Goal: Information Seeking & Learning: Compare options

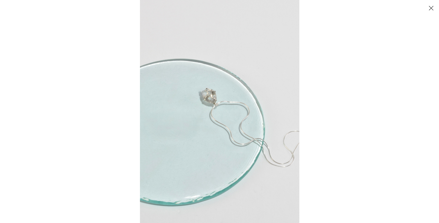
scroll to position [16, 0]
click at [261, 73] on img at bounding box center [220, 111] width 160 height 223
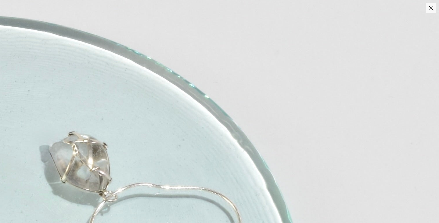
click at [265, 30] on img at bounding box center [123, 225] width 633 height 886
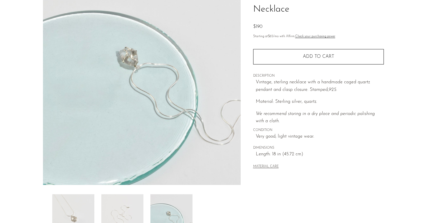
scroll to position [155, 0]
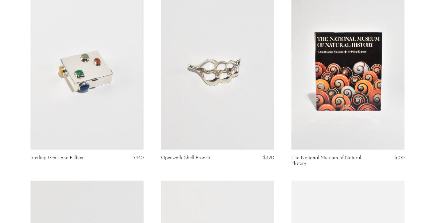
scroll to position [1545, 0]
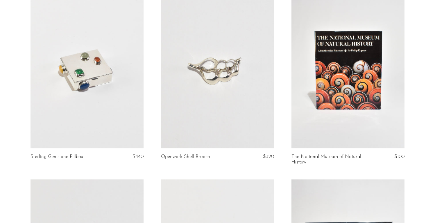
click at [243, 130] on link at bounding box center [217, 69] width 113 height 158
click at [230, 117] on link at bounding box center [217, 69] width 113 height 158
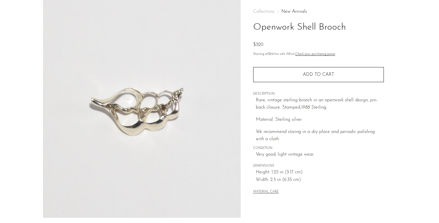
scroll to position [155, 0]
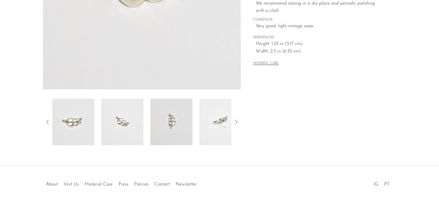
click at [224, 132] on img at bounding box center [221, 122] width 42 height 46
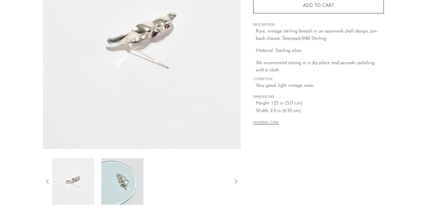
scroll to position [29, 0]
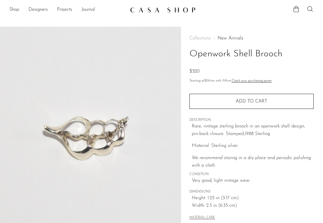
click at [144, 11] on img at bounding box center [162, 10] width 65 height 6
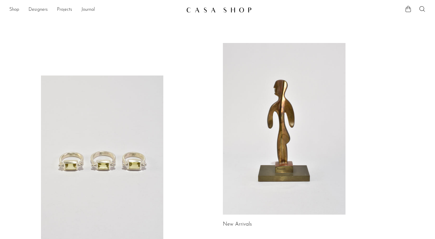
click at [20, 8] on ul "Shop Featured New Arrivals Bestsellers Coming Soon Jewelry Jewelry All Earrings…" at bounding box center [95, 10] width 172 height 10
click at [16, 10] on link "Shop" at bounding box center [14, 10] width 10 height 8
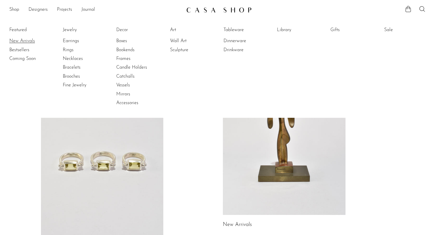
click at [18, 40] on link "New Arrivals" at bounding box center [31, 41] width 44 height 6
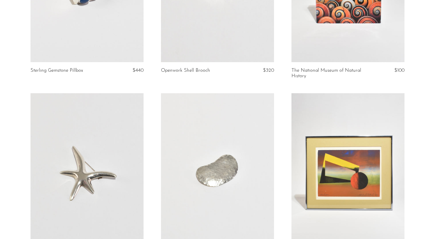
scroll to position [1595, 0]
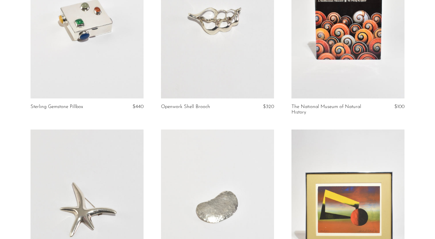
click at [130, 74] on link at bounding box center [87, 19] width 113 height 158
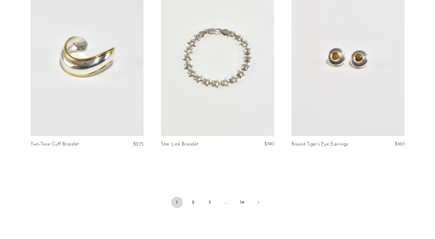
scroll to position [2050, 0]
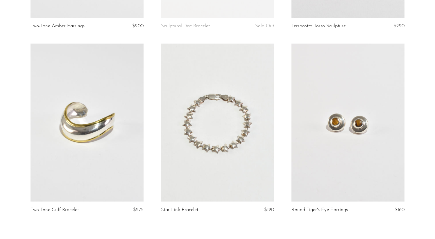
click at [104, 119] on link at bounding box center [87, 123] width 113 height 158
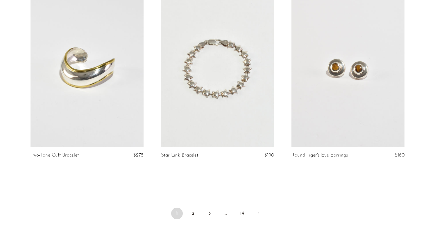
scroll to position [2173, 0]
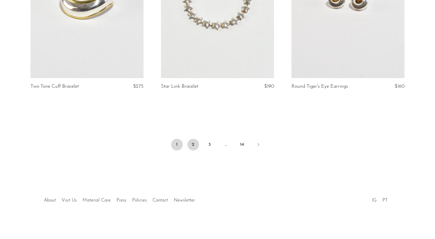
click at [196, 144] on link "2" at bounding box center [193, 145] width 12 height 12
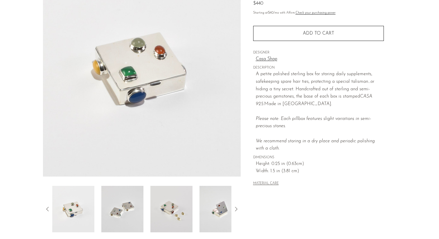
scroll to position [123, 0]
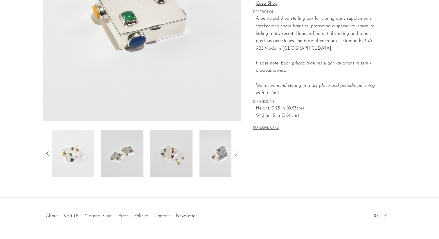
click at [178, 163] on img at bounding box center [172, 153] width 42 height 46
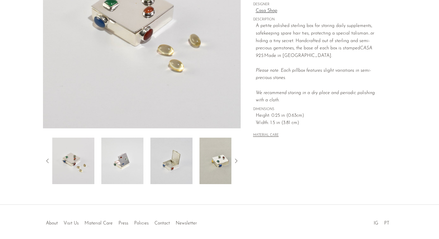
scroll to position [76, 0]
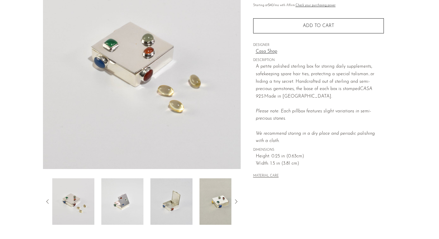
click at [216, 194] on img at bounding box center [221, 201] width 42 height 46
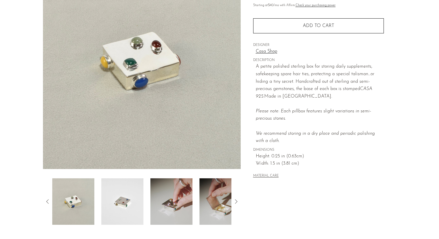
click at [177, 201] on img at bounding box center [172, 201] width 42 height 46
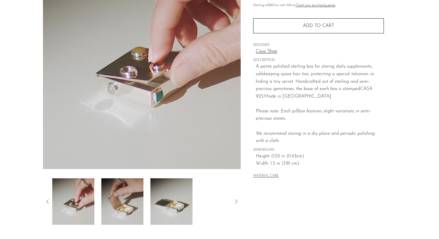
click at [175, 204] on img at bounding box center [172, 201] width 42 height 46
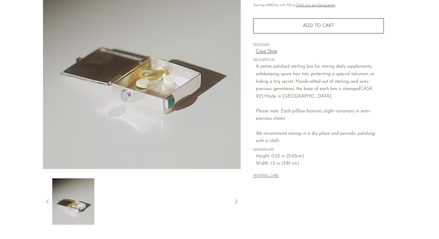
click at [65, 207] on img at bounding box center [73, 201] width 42 height 46
click at [47, 208] on div at bounding box center [142, 201] width 198 height 46
click at [46, 200] on icon at bounding box center [47, 201] width 7 height 7
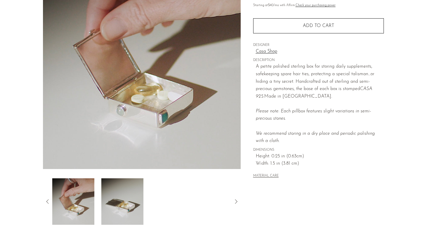
click at [47, 200] on icon at bounding box center [47, 201] width 7 height 7
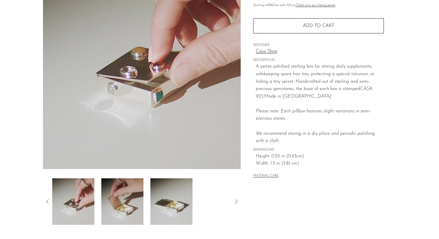
click at [47, 200] on icon at bounding box center [47, 201] width 7 height 7
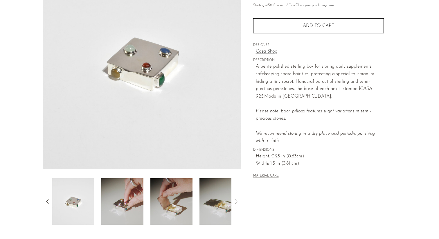
click at [47, 200] on icon at bounding box center [47, 201] width 7 height 7
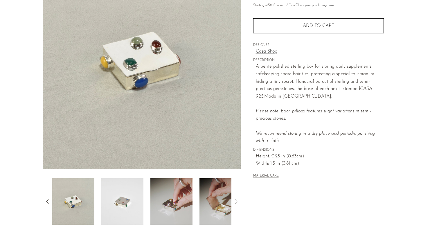
click at [162, 200] on img at bounding box center [172, 201] width 42 height 46
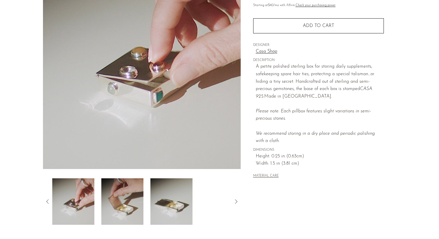
click at [77, 203] on img at bounding box center [73, 201] width 42 height 46
click at [44, 202] on icon at bounding box center [47, 201] width 7 height 7
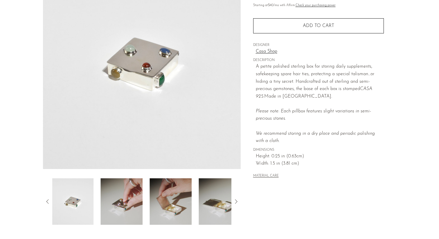
click at [46, 202] on icon at bounding box center [47, 201] width 7 height 7
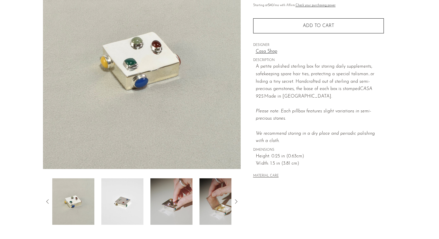
click at [46, 202] on icon at bounding box center [47, 201] width 7 height 7
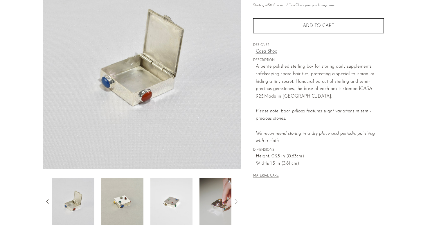
click at [46, 202] on icon at bounding box center [47, 201] width 7 height 7
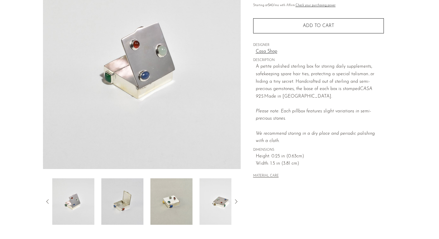
click at [46, 202] on icon at bounding box center [47, 201] width 7 height 7
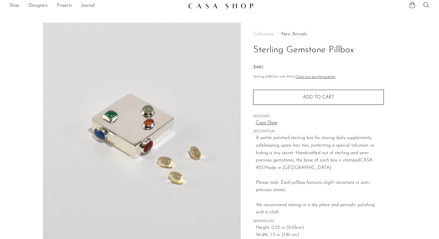
scroll to position [10, 0]
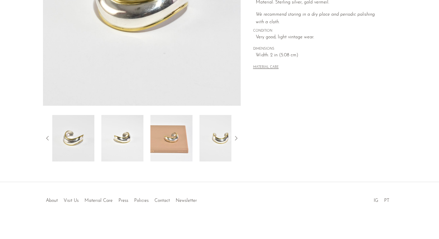
scroll to position [139, 0]
click at [220, 144] on img at bounding box center [221, 138] width 42 height 46
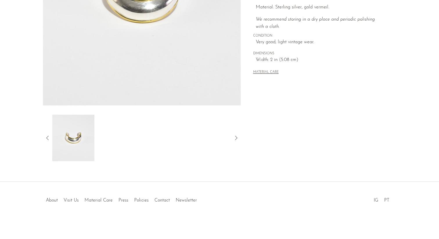
scroll to position [16, 0]
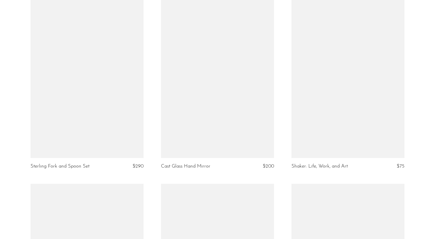
scroll to position [974, 0]
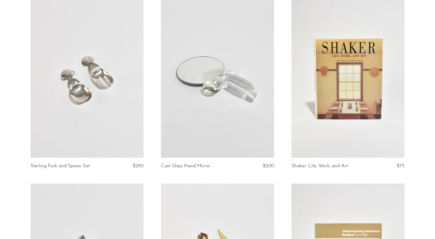
click at [233, 100] on link at bounding box center [217, 78] width 113 height 158
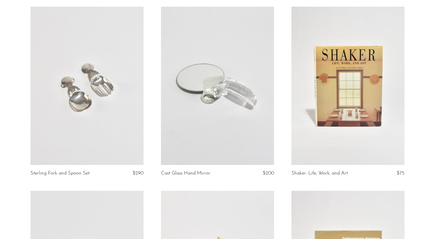
click at [328, 113] on link at bounding box center [347, 86] width 113 height 158
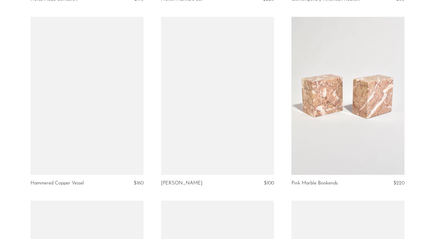
scroll to position [1325, 0]
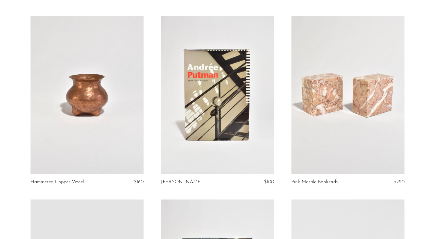
click at [233, 118] on link at bounding box center [217, 95] width 113 height 158
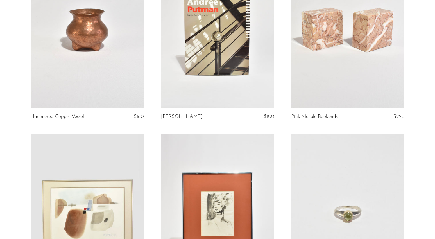
scroll to position [1508, 0]
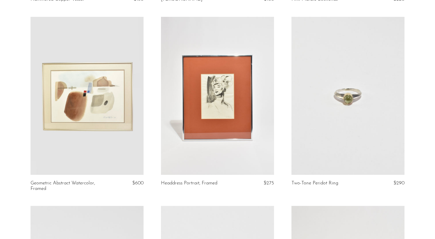
click at [218, 90] on link at bounding box center [217, 96] width 113 height 158
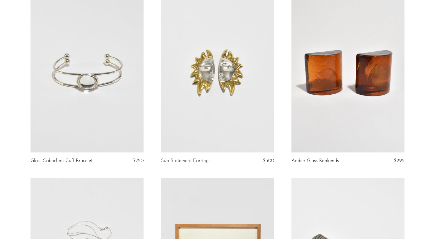
scroll to position [1772, 0]
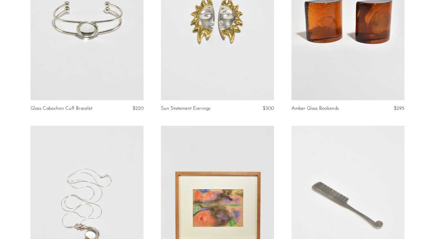
click at [135, 49] on link at bounding box center [87, 21] width 113 height 158
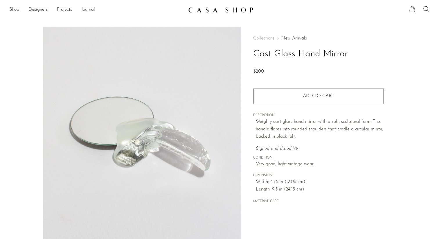
scroll to position [139, 0]
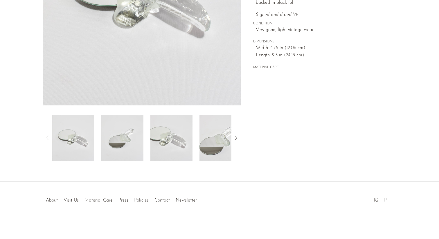
click at [237, 137] on icon at bounding box center [236, 138] width 7 height 7
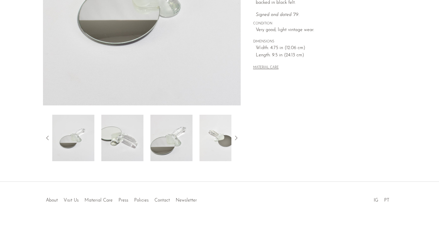
click at [237, 138] on icon at bounding box center [236, 138] width 7 height 7
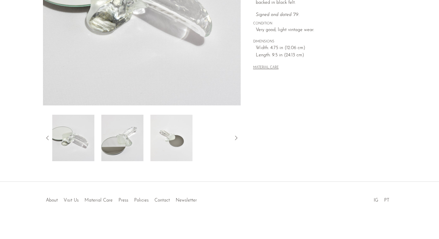
click at [178, 126] on img at bounding box center [172, 138] width 42 height 46
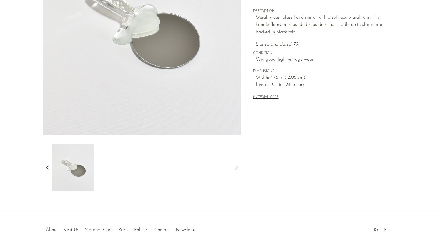
scroll to position [17, 0]
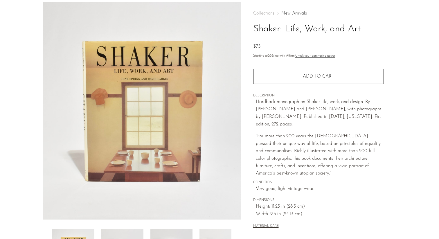
scroll to position [115, 0]
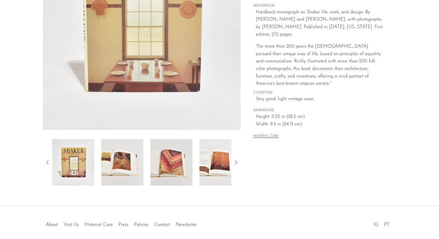
click at [108, 157] on img at bounding box center [122, 162] width 42 height 46
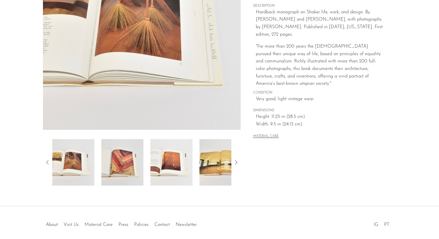
click at [145, 160] on div at bounding box center [141, 162] width 179 height 46
click at [160, 164] on img at bounding box center [172, 162] width 42 height 46
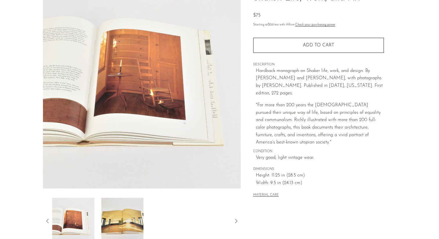
scroll to position [55, 0]
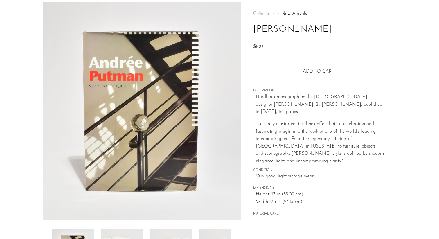
scroll to position [139, 0]
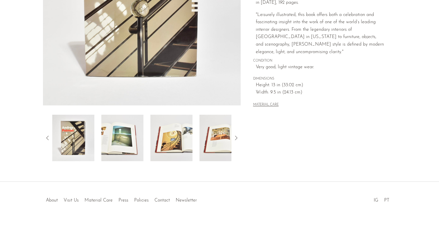
click at [132, 129] on img at bounding box center [122, 138] width 42 height 46
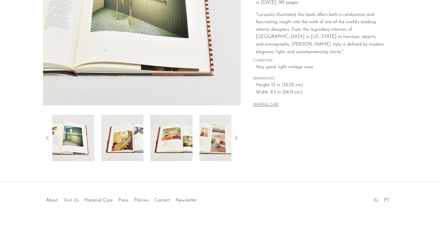
click at [139, 130] on img at bounding box center [122, 138] width 42 height 46
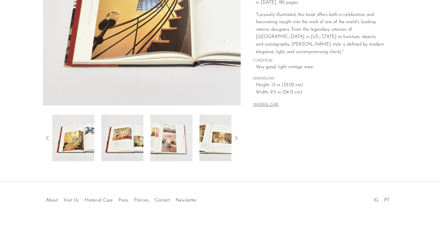
click at [135, 132] on img at bounding box center [122, 138] width 42 height 46
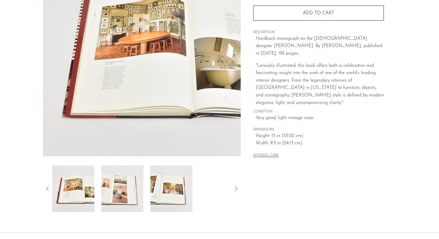
scroll to position [83, 0]
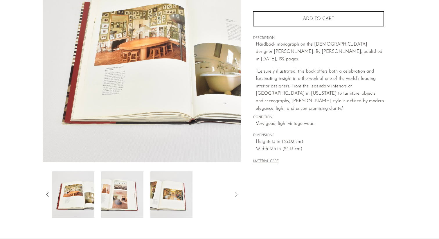
click at [131, 192] on img at bounding box center [122, 194] width 42 height 46
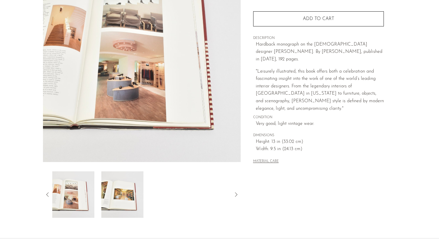
click at [141, 189] on img at bounding box center [122, 194] width 42 height 46
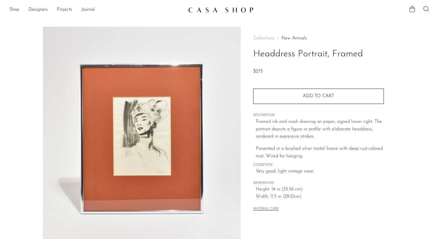
scroll to position [139, 0]
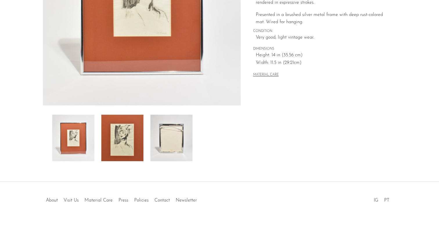
click at [169, 132] on img at bounding box center [172, 138] width 42 height 46
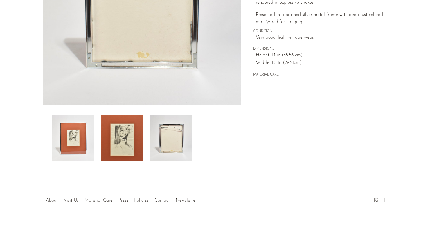
click at [127, 127] on img at bounding box center [122, 138] width 42 height 46
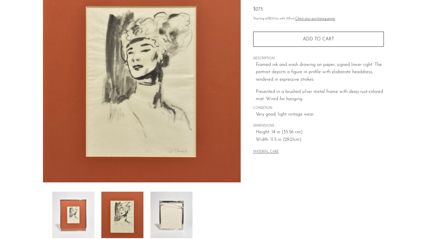
scroll to position [0, 0]
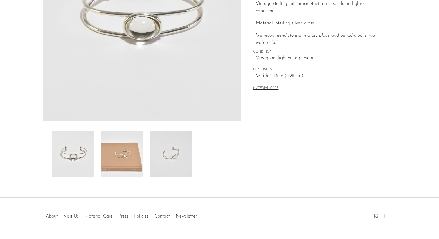
scroll to position [88, 0]
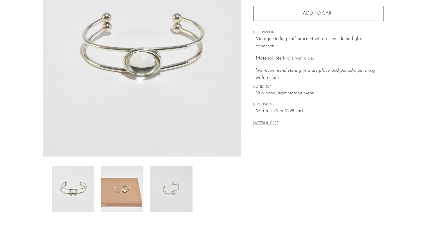
click at [180, 188] on img at bounding box center [172, 189] width 42 height 46
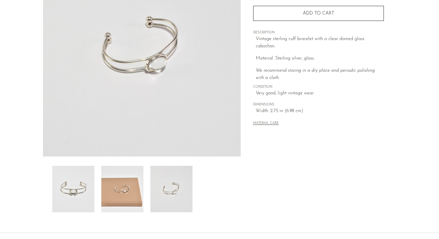
click at [120, 191] on img at bounding box center [122, 189] width 42 height 46
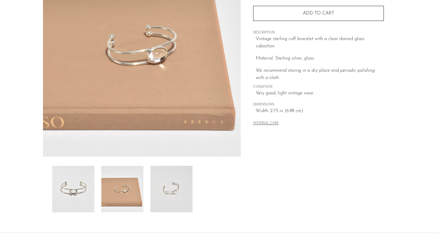
click at [75, 191] on img at bounding box center [73, 189] width 42 height 46
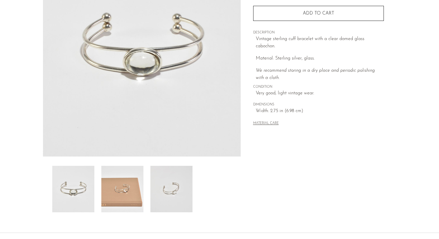
click at [165, 187] on img at bounding box center [172, 189] width 42 height 46
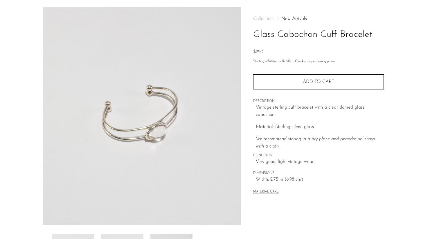
scroll to position [57, 0]
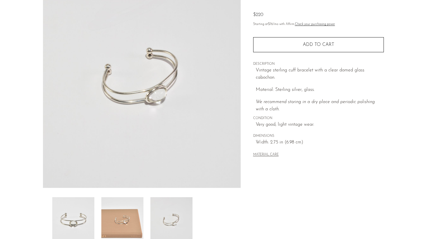
click at [77, 214] on img at bounding box center [73, 220] width 42 height 46
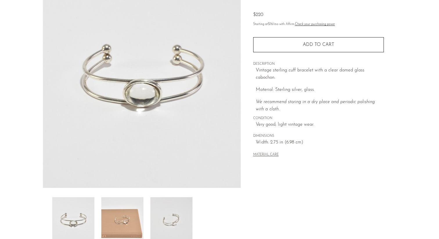
click at [174, 219] on img at bounding box center [172, 220] width 42 height 46
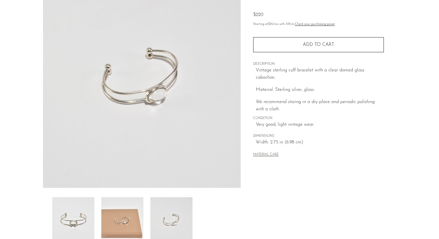
click at [80, 209] on img at bounding box center [73, 220] width 42 height 46
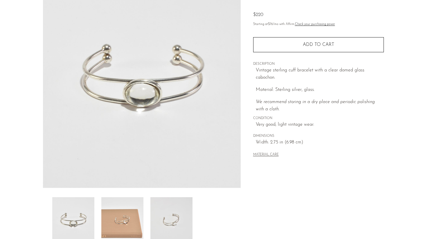
click at [168, 209] on img at bounding box center [172, 220] width 42 height 46
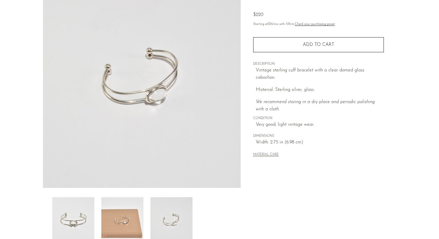
click at [83, 211] on img at bounding box center [73, 220] width 42 height 46
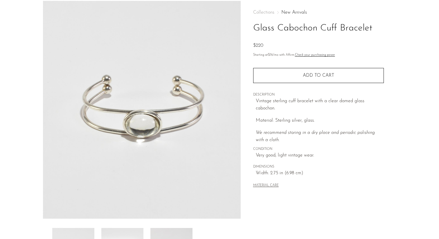
scroll to position [14, 0]
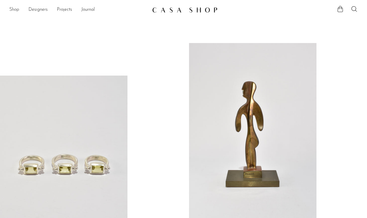
click at [15, 8] on link "Shop" at bounding box center [14, 10] width 10 height 8
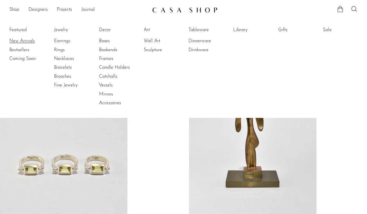
click at [29, 40] on link "New Arrivals" at bounding box center [31, 41] width 44 height 6
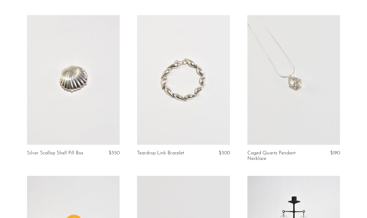
scroll to position [535, 0]
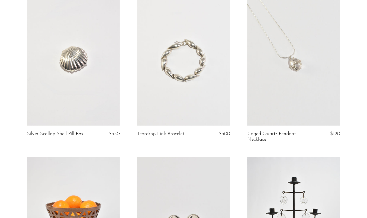
click at [291, 74] on link at bounding box center [294, 61] width 93 height 130
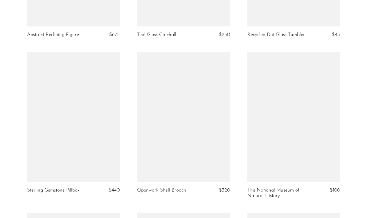
scroll to position [1319, 0]
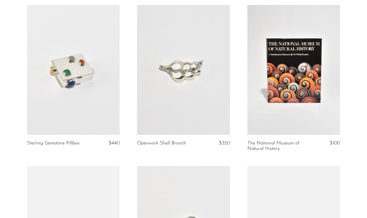
click at [83, 74] on link at bounding box center [73, 70] width 93 height 130
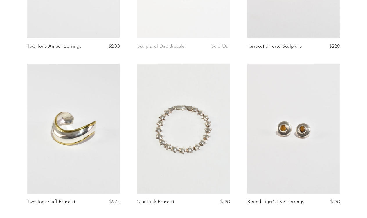
scroll to position [1831, 0]
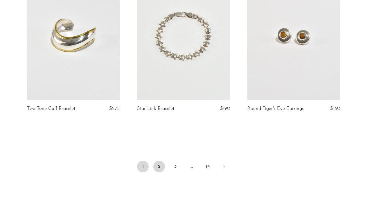
click at [161, 166] on link "2" at bounding box center [159, 167] width 12 height 12
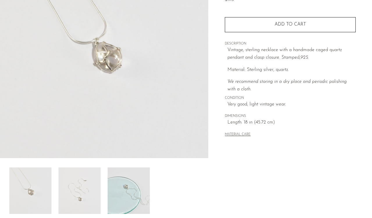
scroll to position [160, 0]
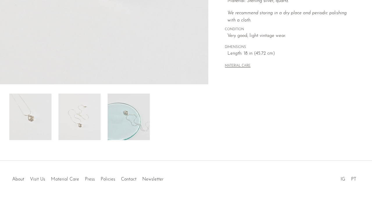
click at [126, 111] on img at bounding box center [129, 117] width 42 height 46
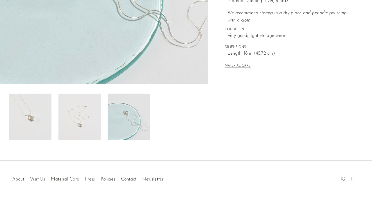
click at [95, 115] on img at bounding box center [79, 117] width 42 height 46
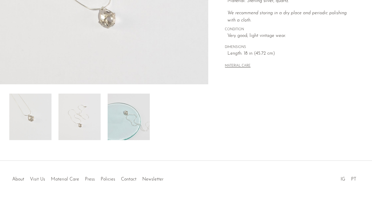
click at [41, 113] on img at bounding box center [30, 117] width 42 height 46
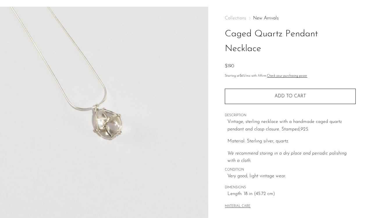
scroll to position [19, 0]
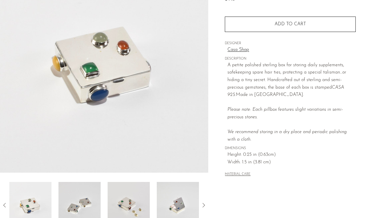
scroll to position [73, 0]
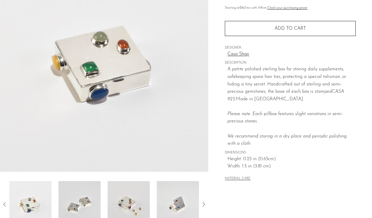
click at [85, 203] on img at bounding box center [79, 204] width 42 height 46
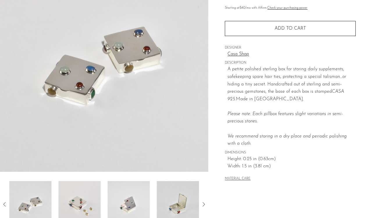
click at [88, 196] on img at bounding box center [79, 204] width 42 height 46
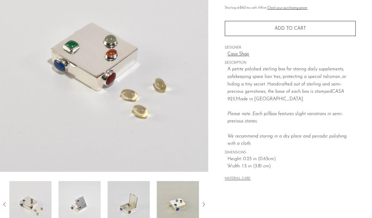
click at [95, 193] on img at bounding box center [79, 204] width 42 height 46
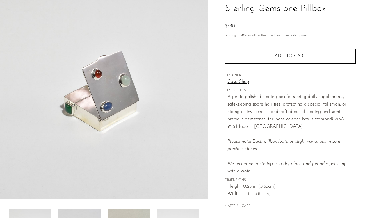
scroll to position [45, 0]
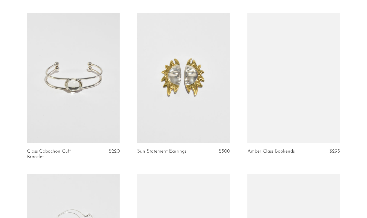
scroll to position [1857, 0]
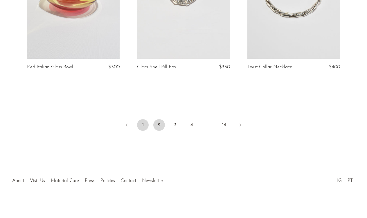
click at [147, 125] on link "1" at bounding box center [143, 125] width 12 height 12
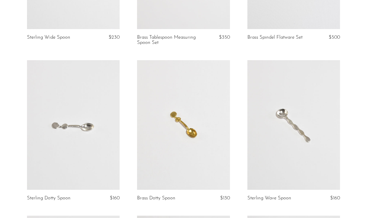
scroll to position [198, 0]
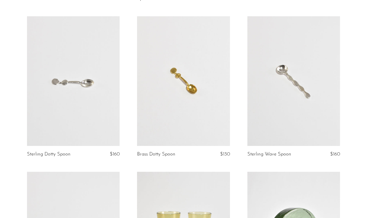
click at [82, 96] on link at bounding box center [73, 81] width 93 height 130
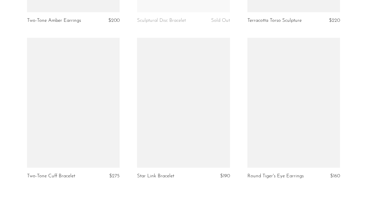
scroll to position [1875, 0]
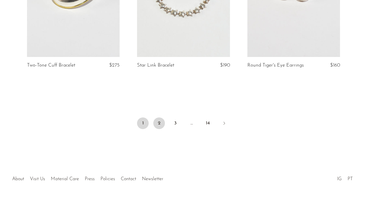
click at [157, 123] on link "2" at bounding box center [159, 123] width 12 height 12
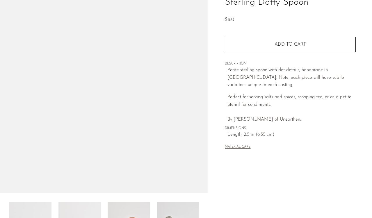
scroll to position [160, 0]
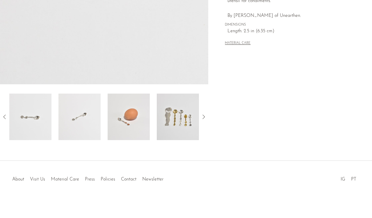
click at [141, 121] on img at bounding box center [129, 117] width 42 height 46
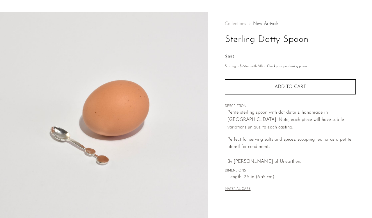
scroll to position [51, 0]
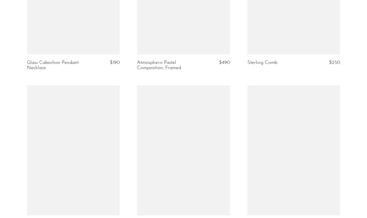
scroll to position [1858, 0]
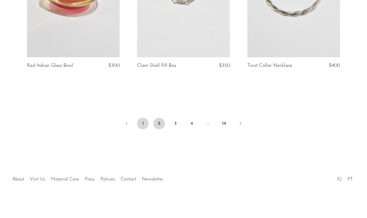
click at [143, 123] on link "1" at bounding box center [143, 124] width 12 height 12
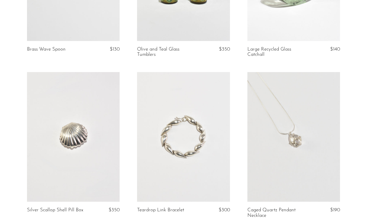
scroll to position [438, 0]
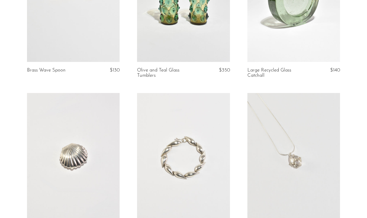
click at [289, 132] on link at bounding box center [294, 158] width 93 height 130
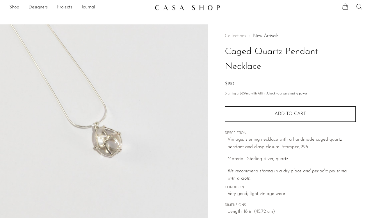
scroll to position [151, 0]
